Goal: Transaction & Acquisition: Purchase product/service

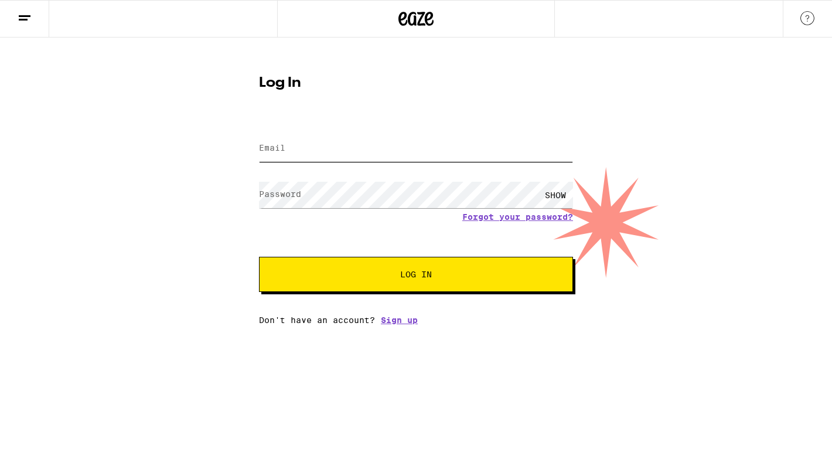
click at [438, 147] on input "Email" at bounding box center [416, 148] width 314 height 26
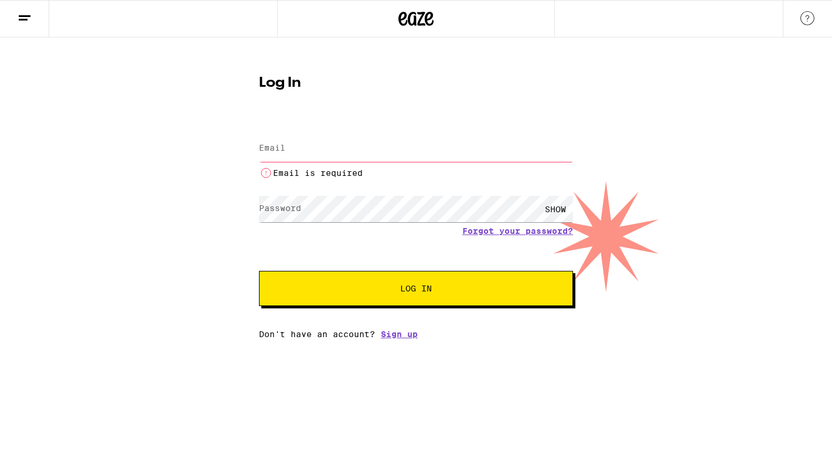
type input "[EMAIL_ADDRESS][DOMAIN_NAME]"
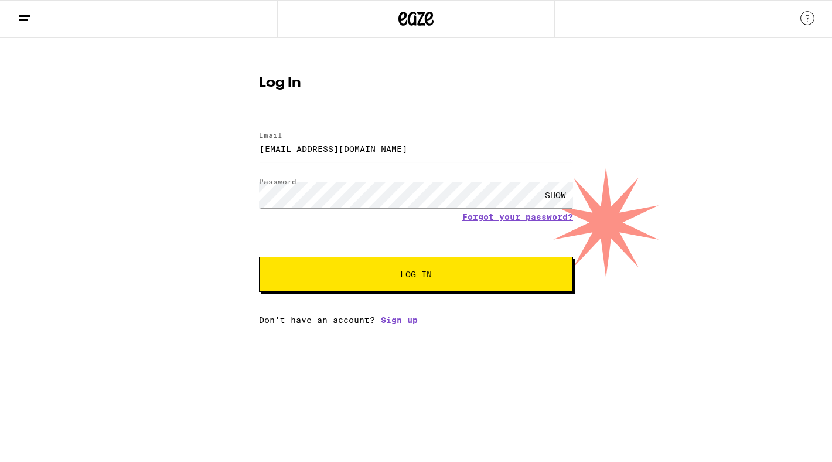
click at [370, 263] on button "Log In" at bounding box center [416, 274] width 314 height 35
